Goal: Task Accomplishment & Management: Manage account settings

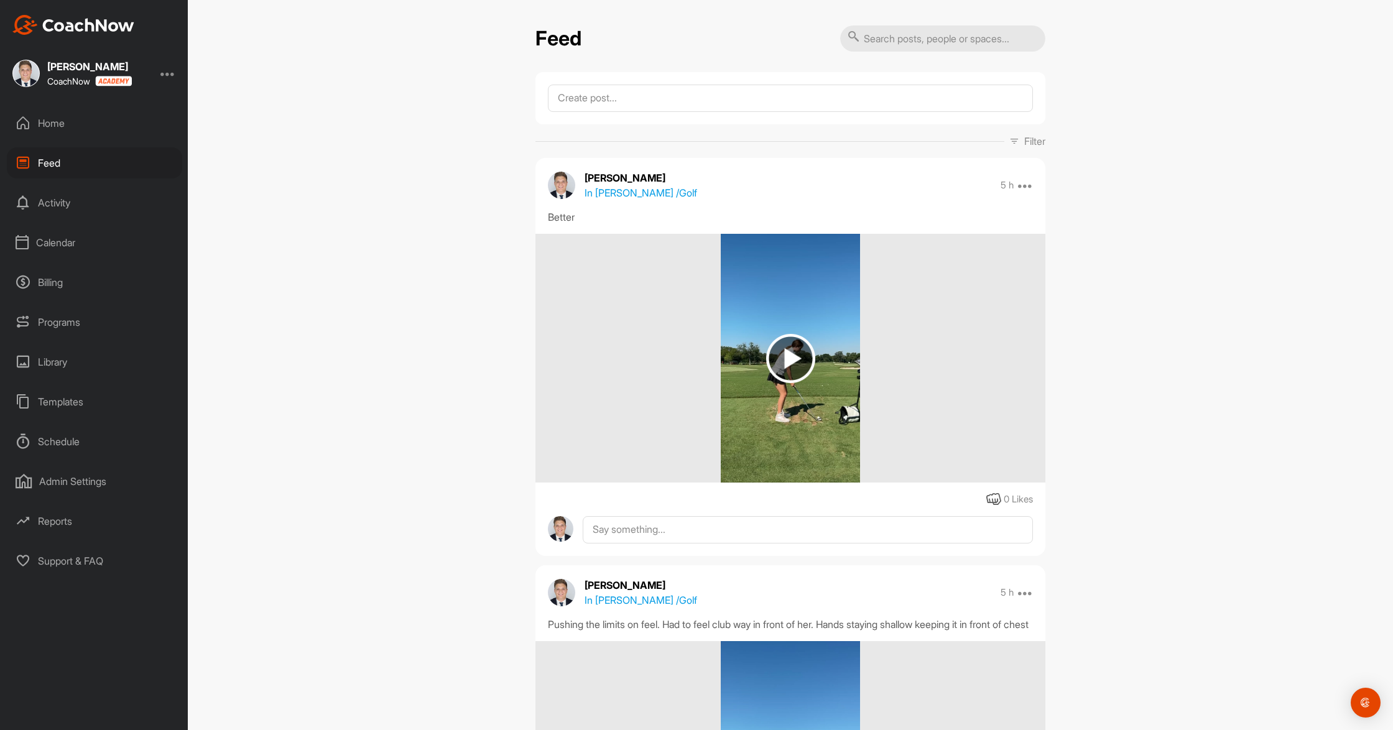
click at [72, 244] on div "Calendar" at bounding box center [94, 242] width 175 height 31
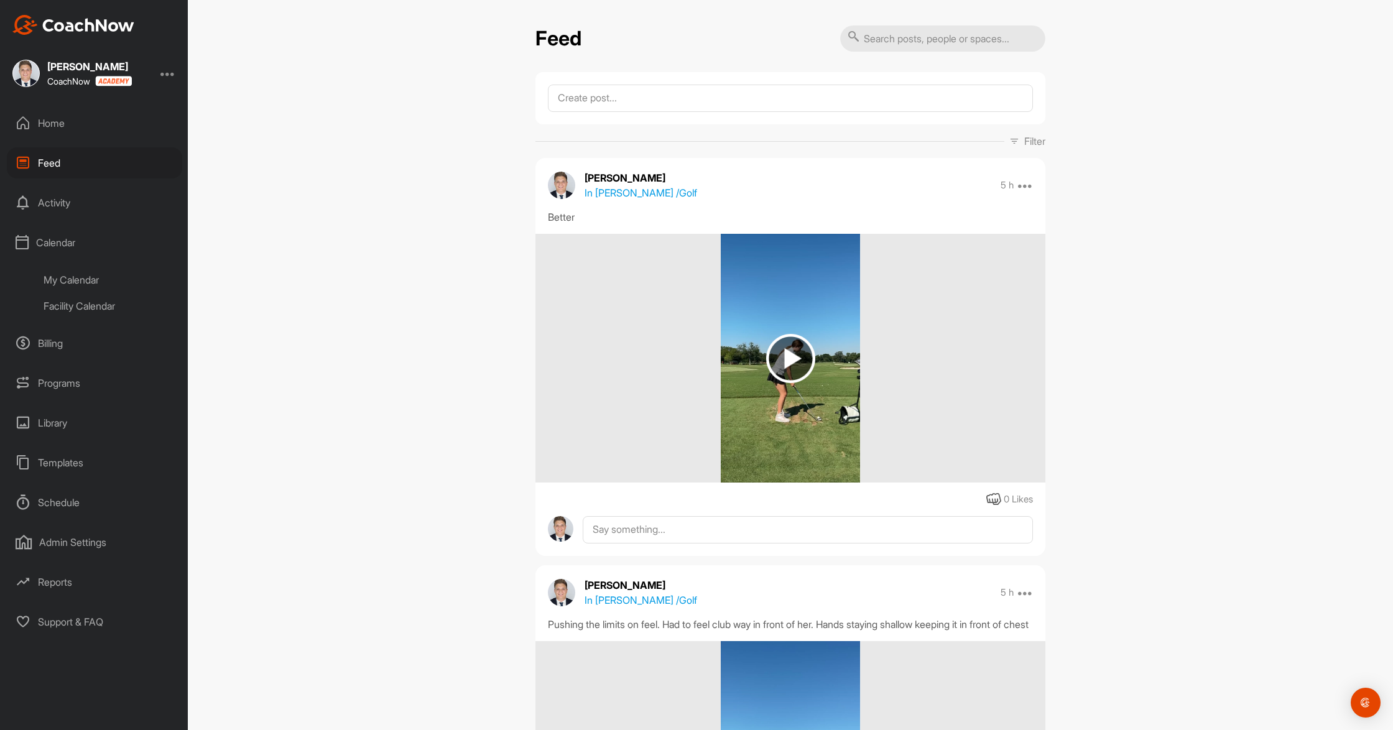
click at [78, 274] on div "My Calendar" at bounding box center [108, 280] width 147 height 26
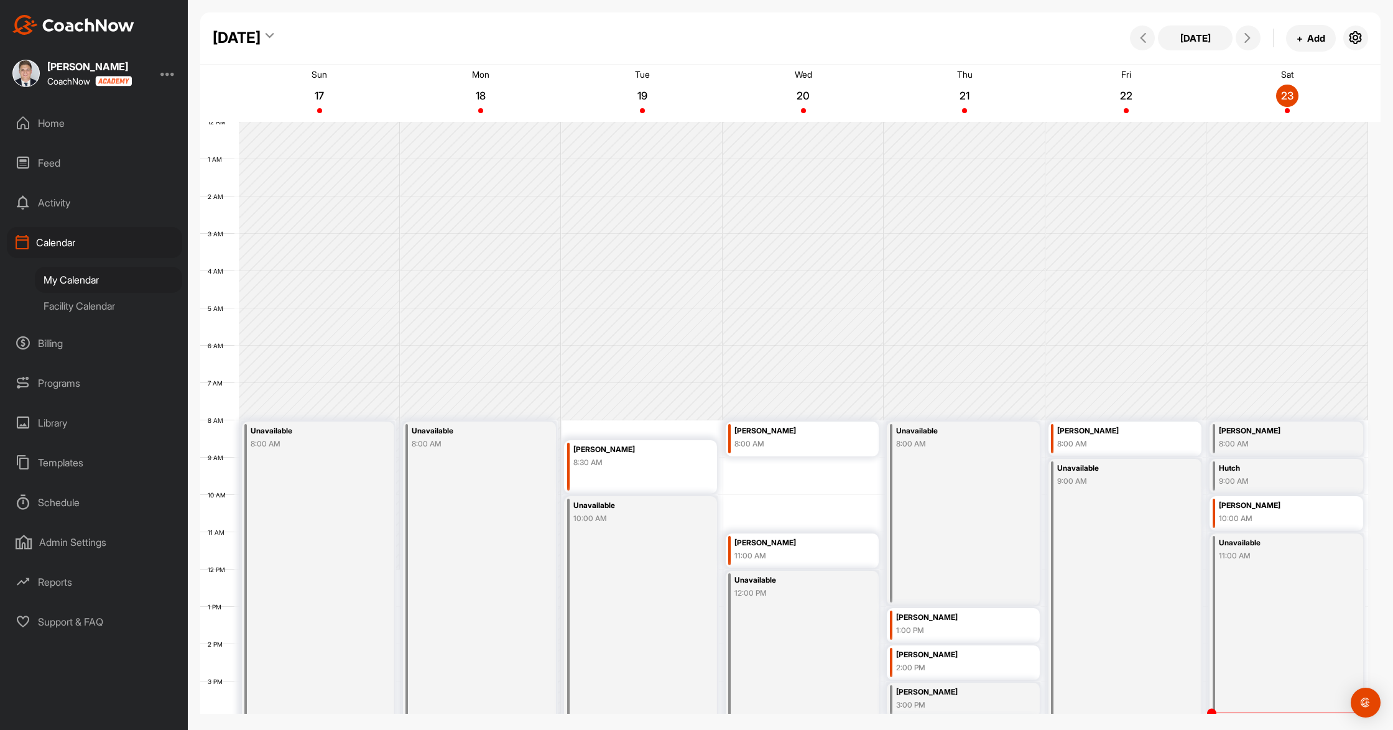
scroll to position [215, 0]
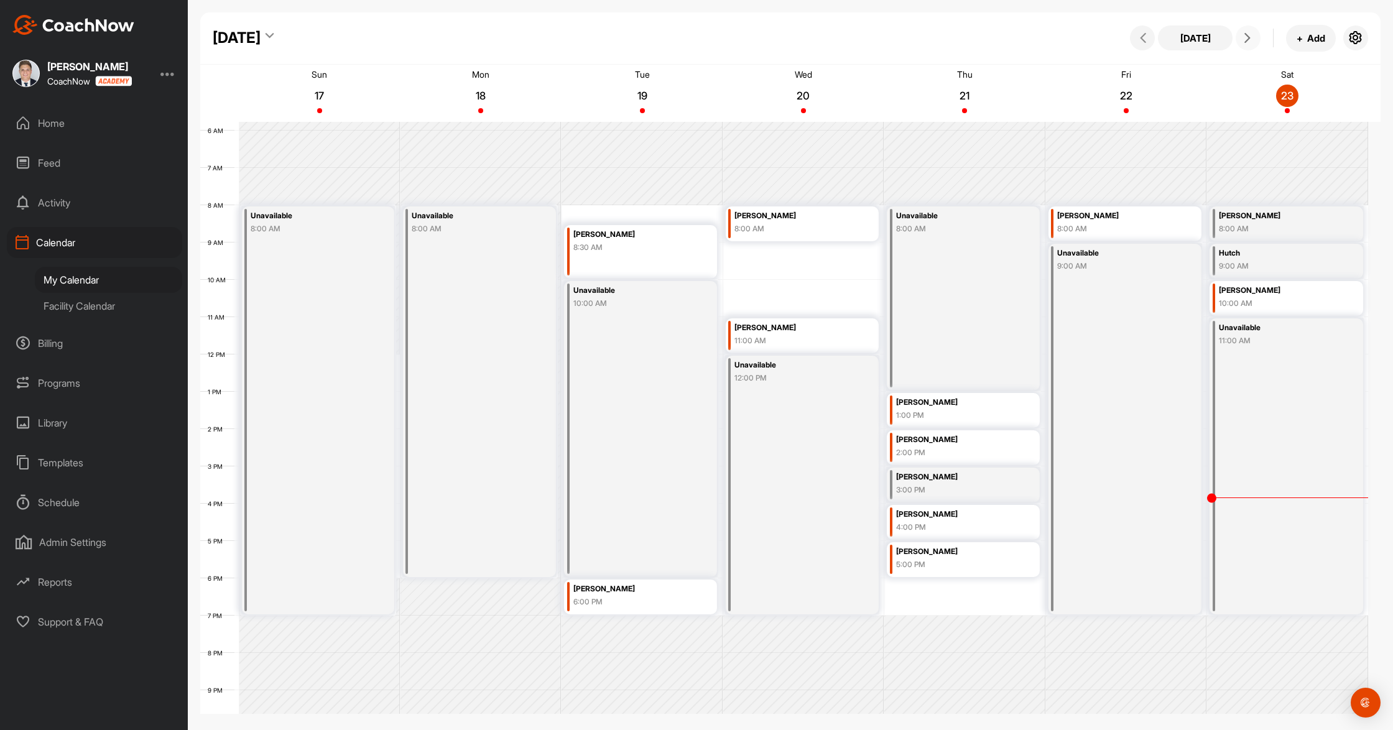
click at [1248, 37] on icon at bounding box center [1248, 38] width 10 height 10
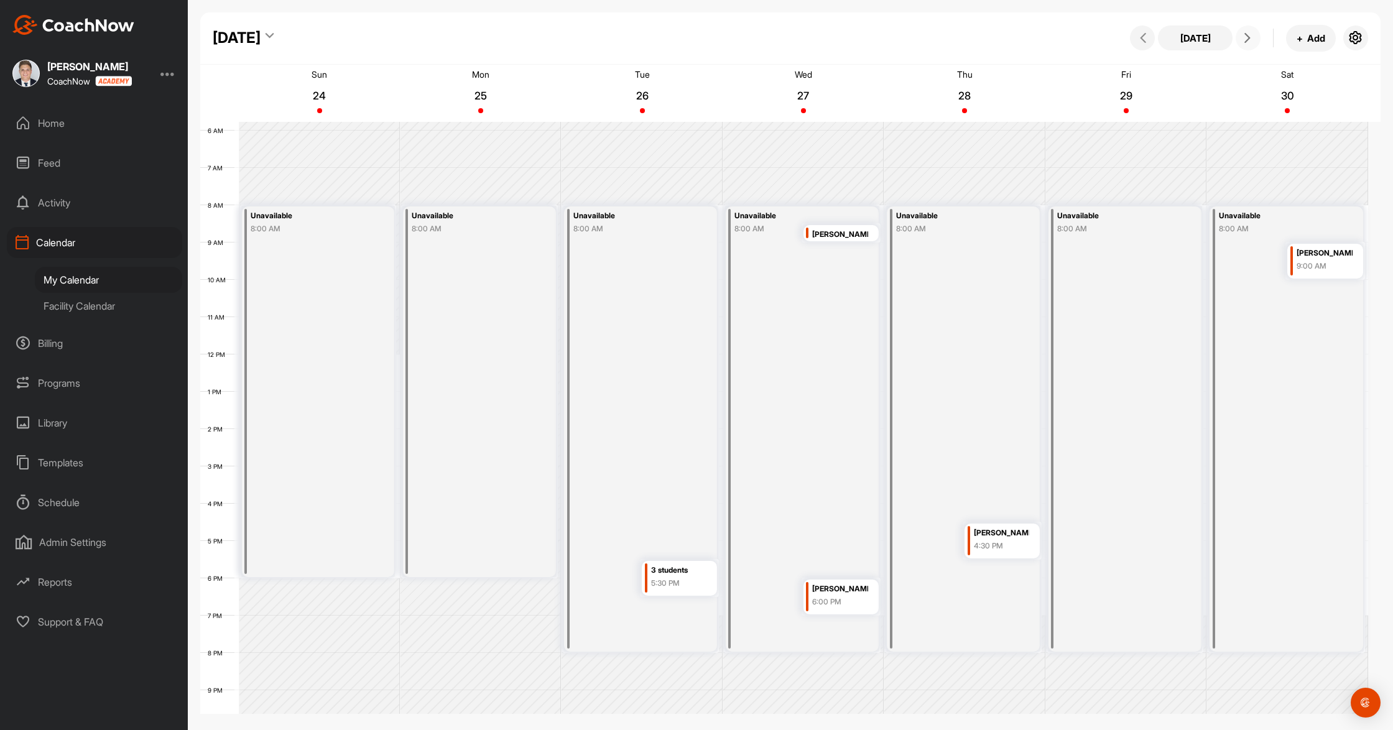
click at [1349, 251] on div "[PERSON_NAME]" at bounding box center [1325, 253] width 56 height 14
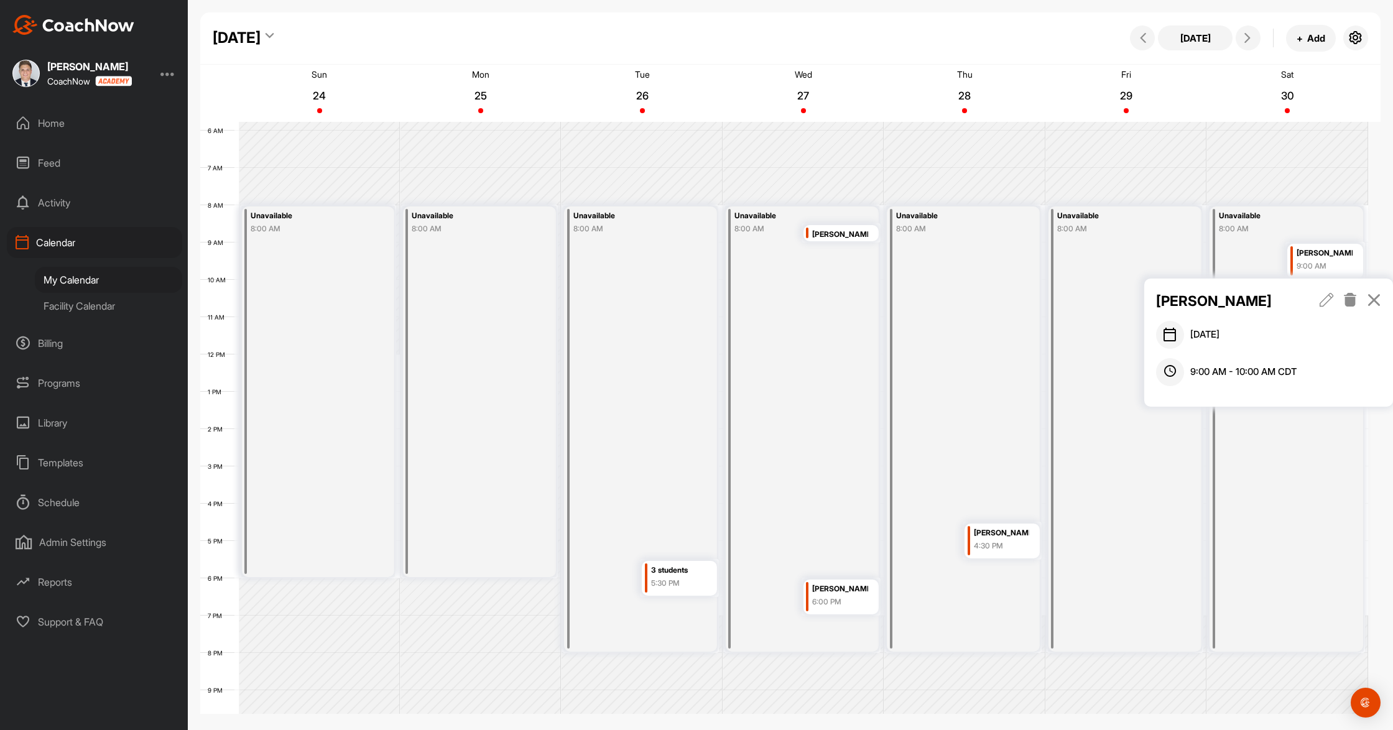
click at [1352, 302] on icon at bounding box center [1350, 300] width 14 height 14
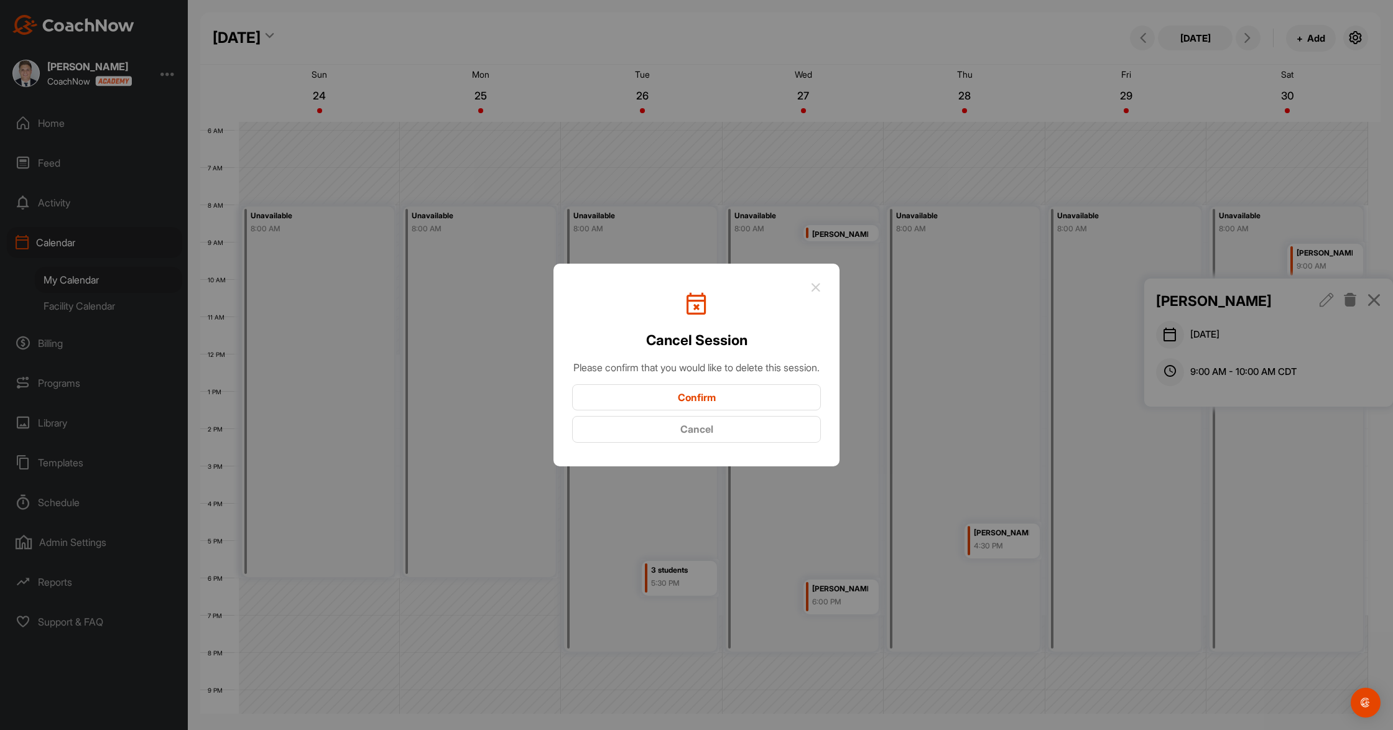
click at [726, 394] on button "Confirm" at bounding box center [696, 397] width 249 height 27
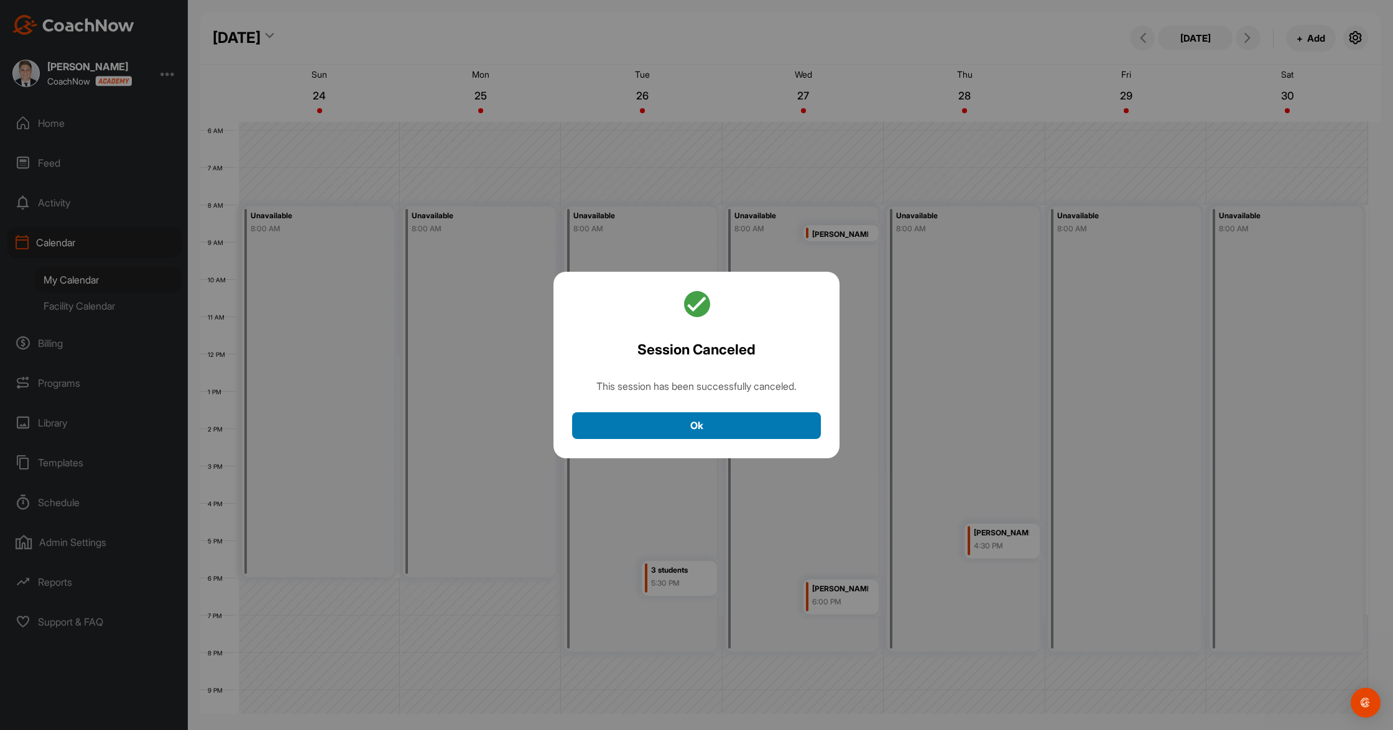
click at [677, 419] on button "Ok" at bounding box center [696, 425] width 249 height 27
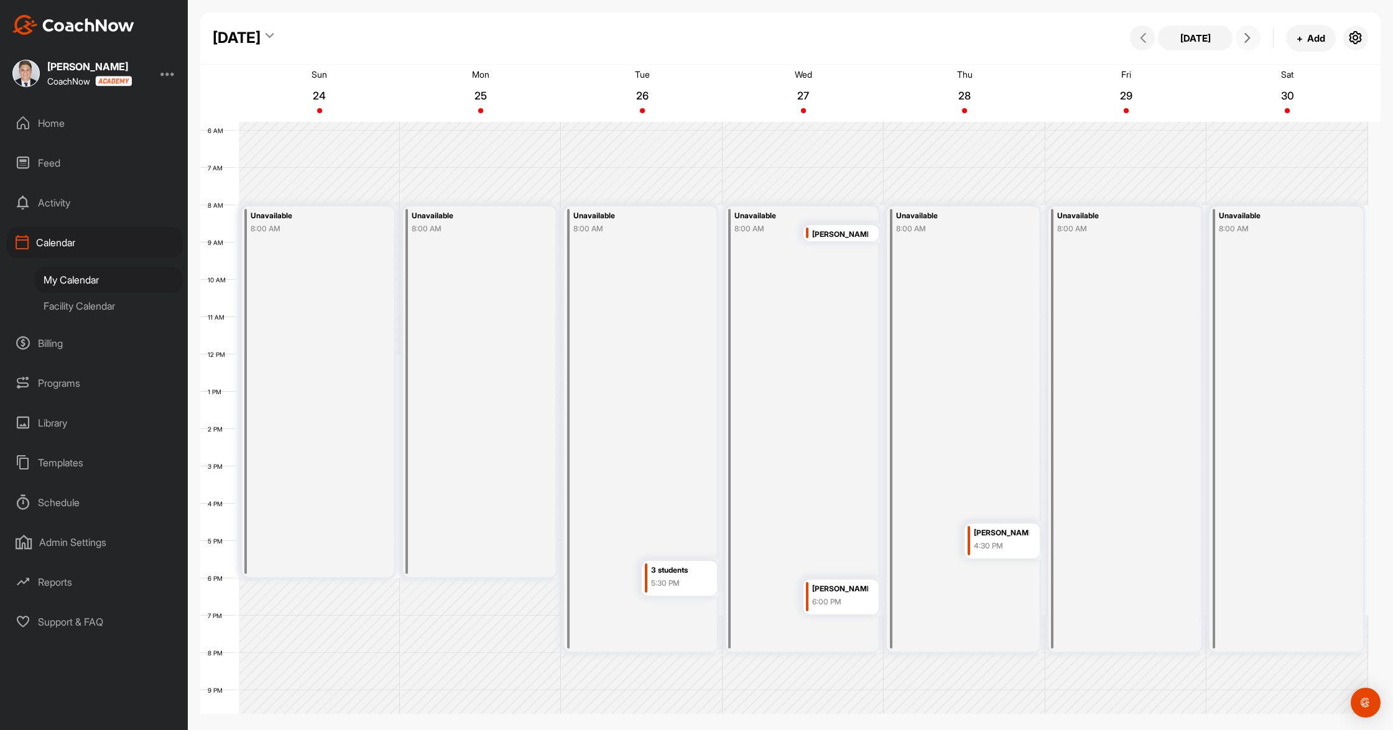
click at [1250, 33] on icon at bounding box center [1248, 38] width 10 height 10
